Goal: Contribute content

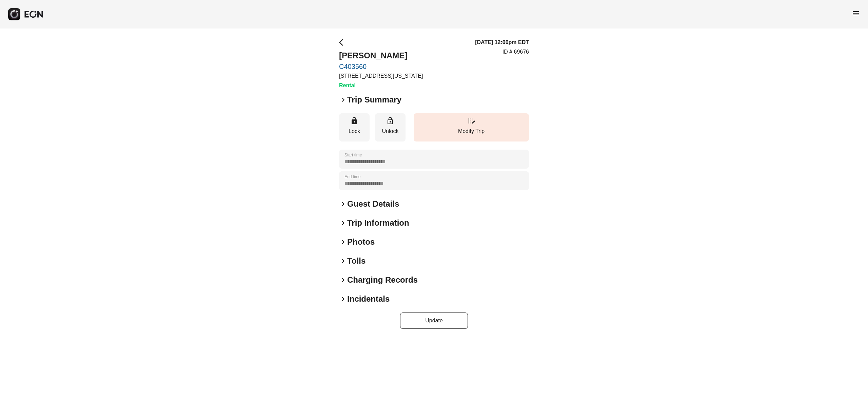
click at [374, 242] on h2 "Photos" at bounding box center [360, 241] width 27 height 11
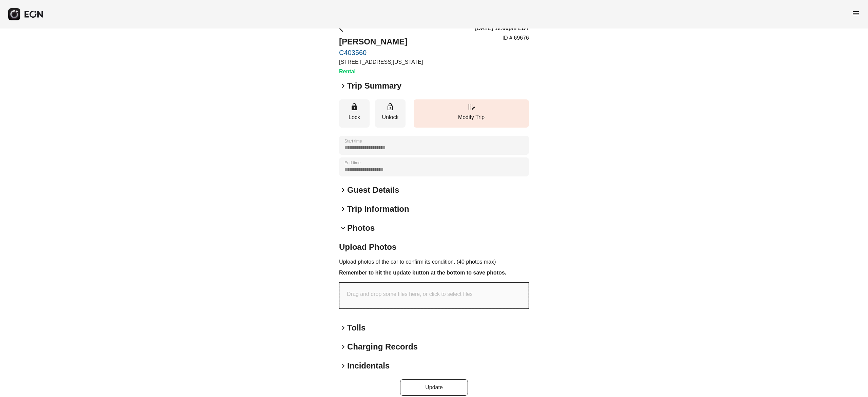
scroll to position [22, 0]
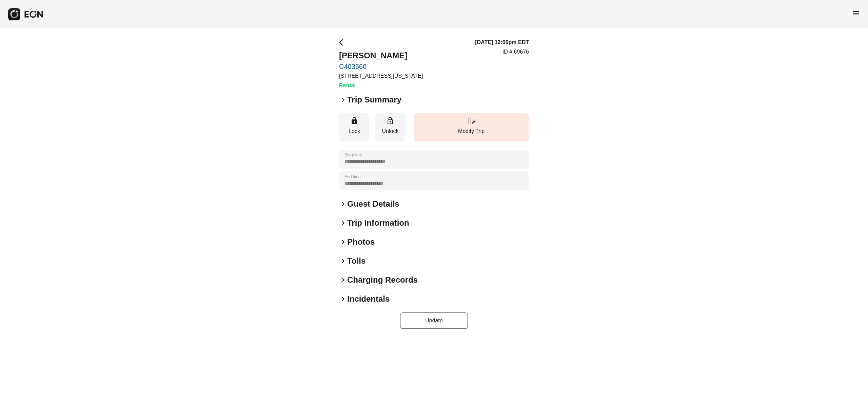
click at [368, 242] on h2 "Photos" at bounding box center [360, 241] width 27 height 11
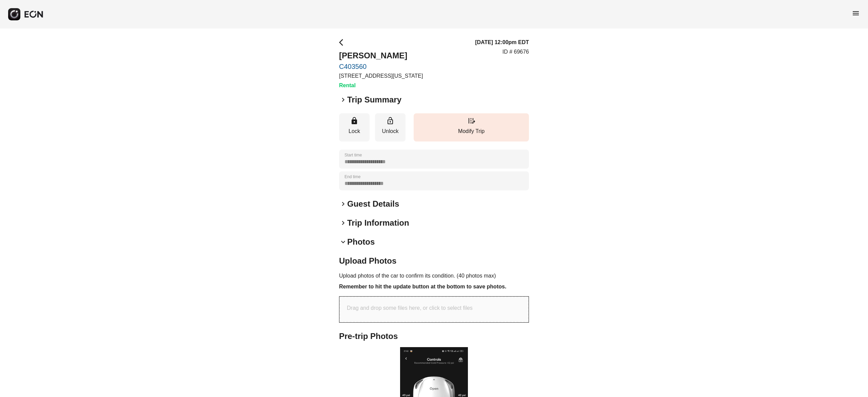
click at [392, 308] on p "Drag and drop some files here, or click to select files" at bounding box center [410, 308] width 126 height 8
type input "**********"
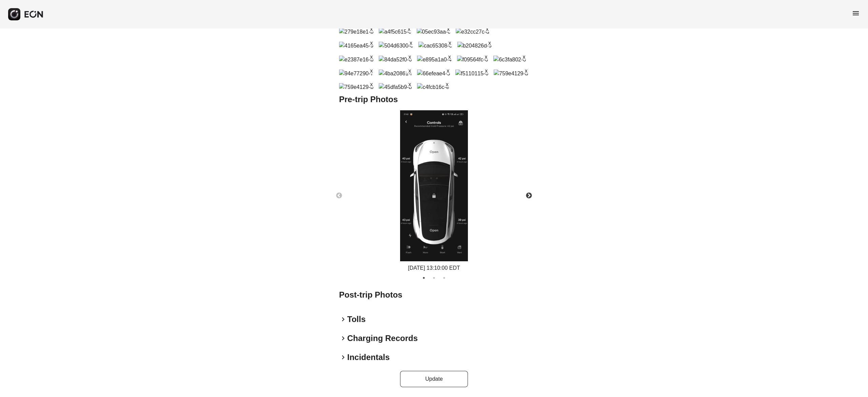
scroll to position [478, 0]
click at [417, 383] on button "Update" at bounding box center [434, 379] width 68 height 16
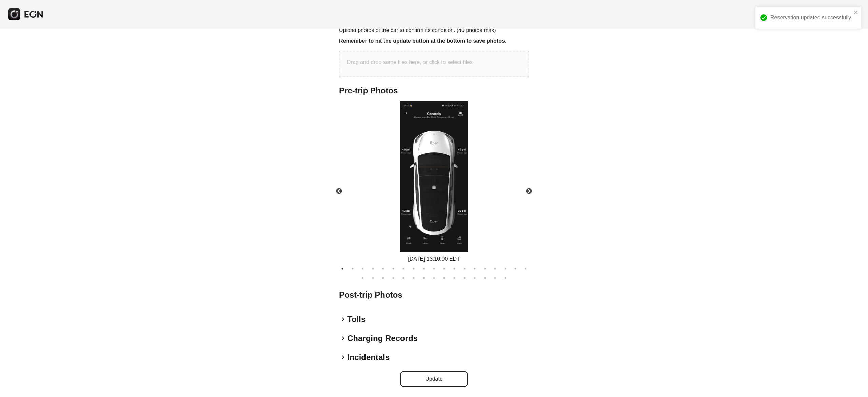
scroll to position [245, 0]
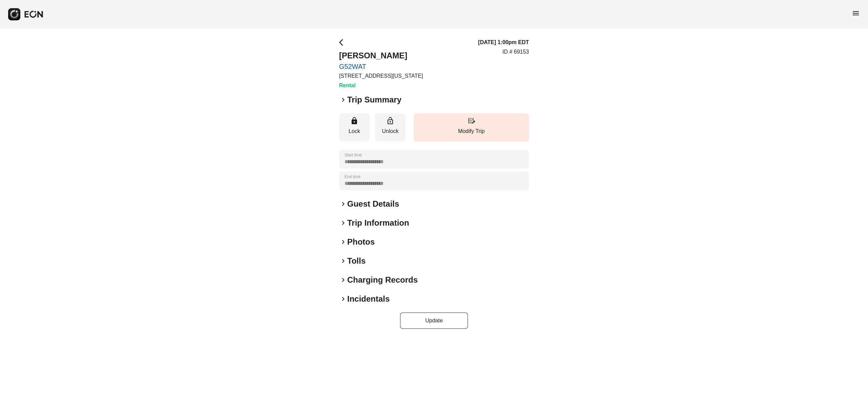
click at [362, 242] on h2 "Photos" at bounding box center [360, 241] width 27 height 11
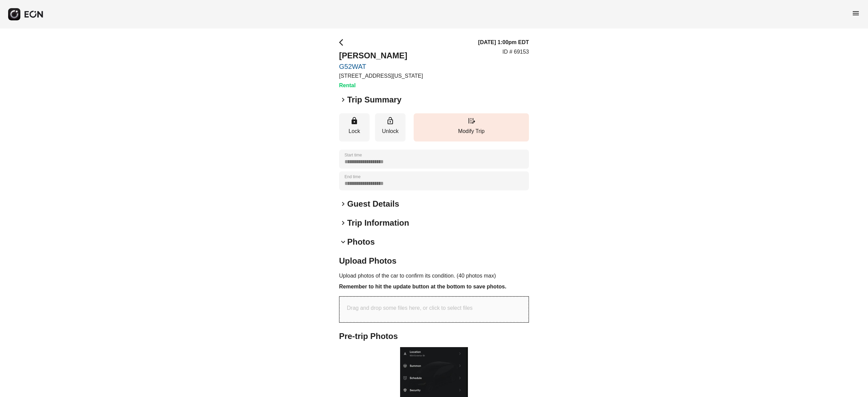
scroll to position [68, 0]
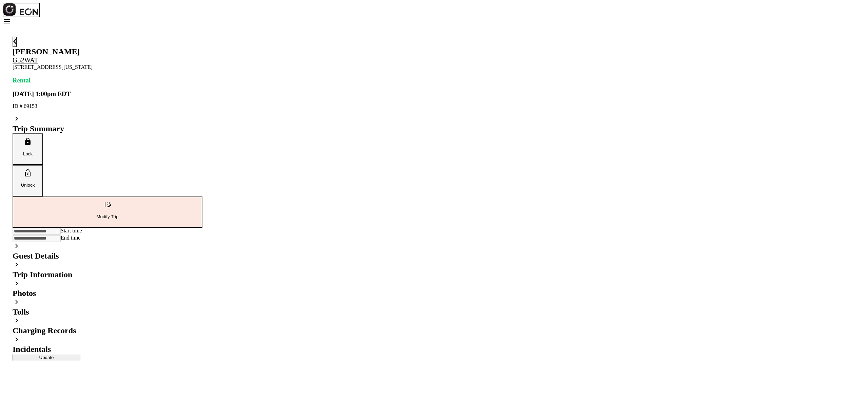
click at [203, 289] on h2 "Photos" at bounding box center [108, 293] width 190 height 9
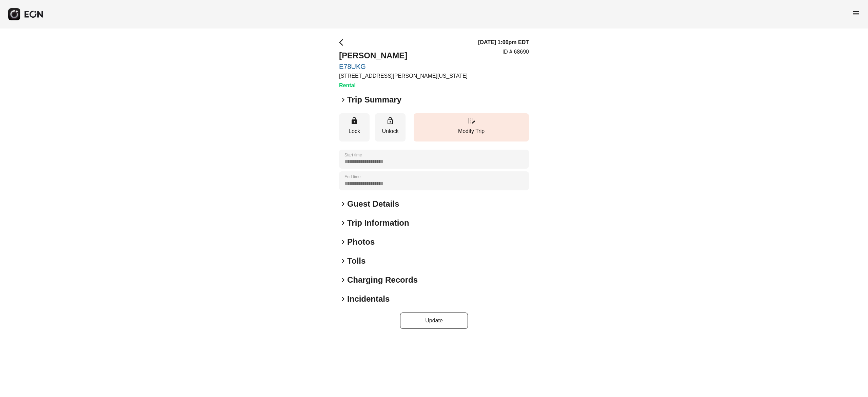
click at [357, 243] on h2 "Photos" at bounding box center [360, 241] width 27 height 11
